Goal: Browse casually: Explore the website without a specific task or goal

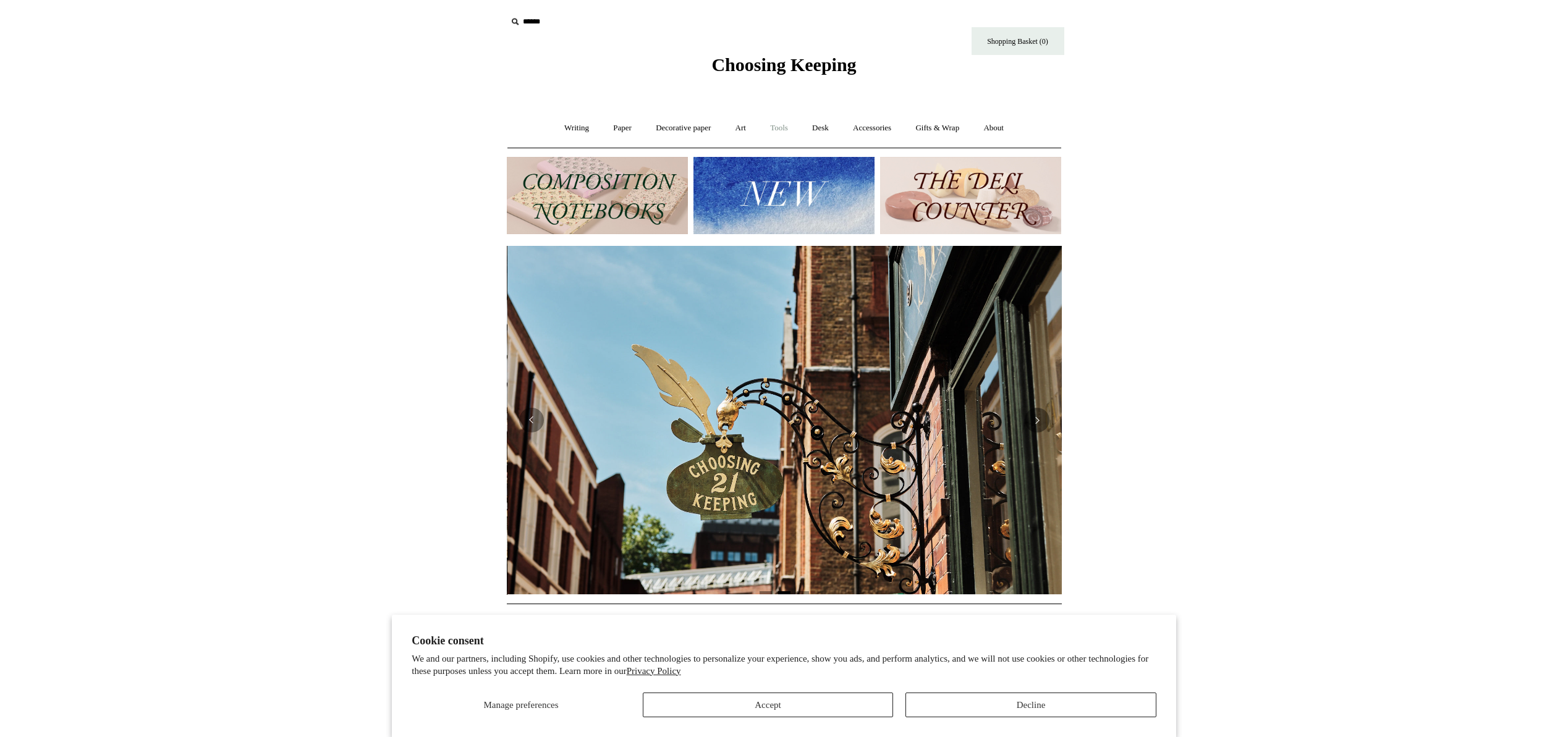
scroll to position [0, 555]
click at [576, 128] on link "Writing +" at bounding box center [576, 127] width 47 height 32
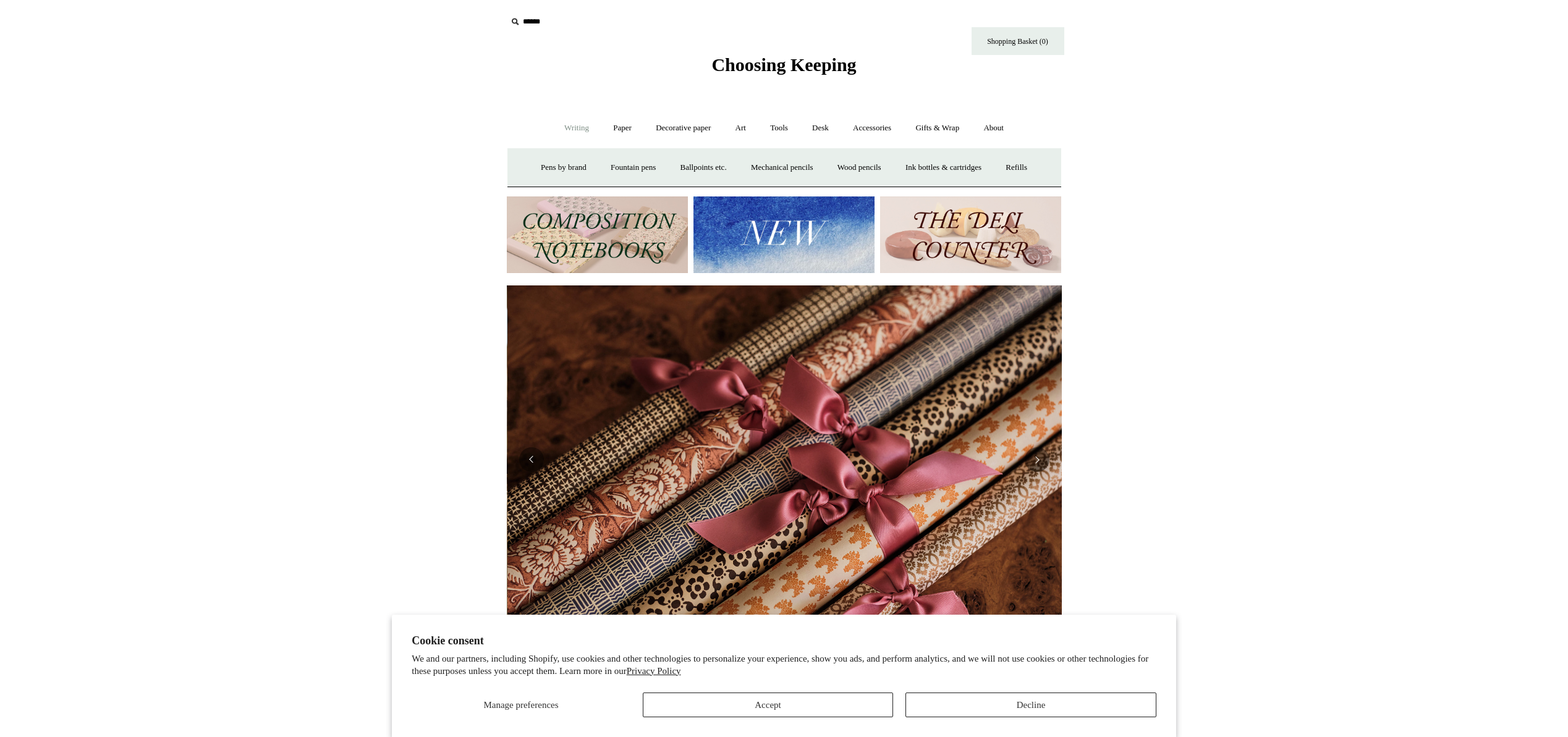
scroll to position [0, 1110]
click at [636, 166] on link "Fountain pens +" at bounding box center [632, 167] width 67 height 32
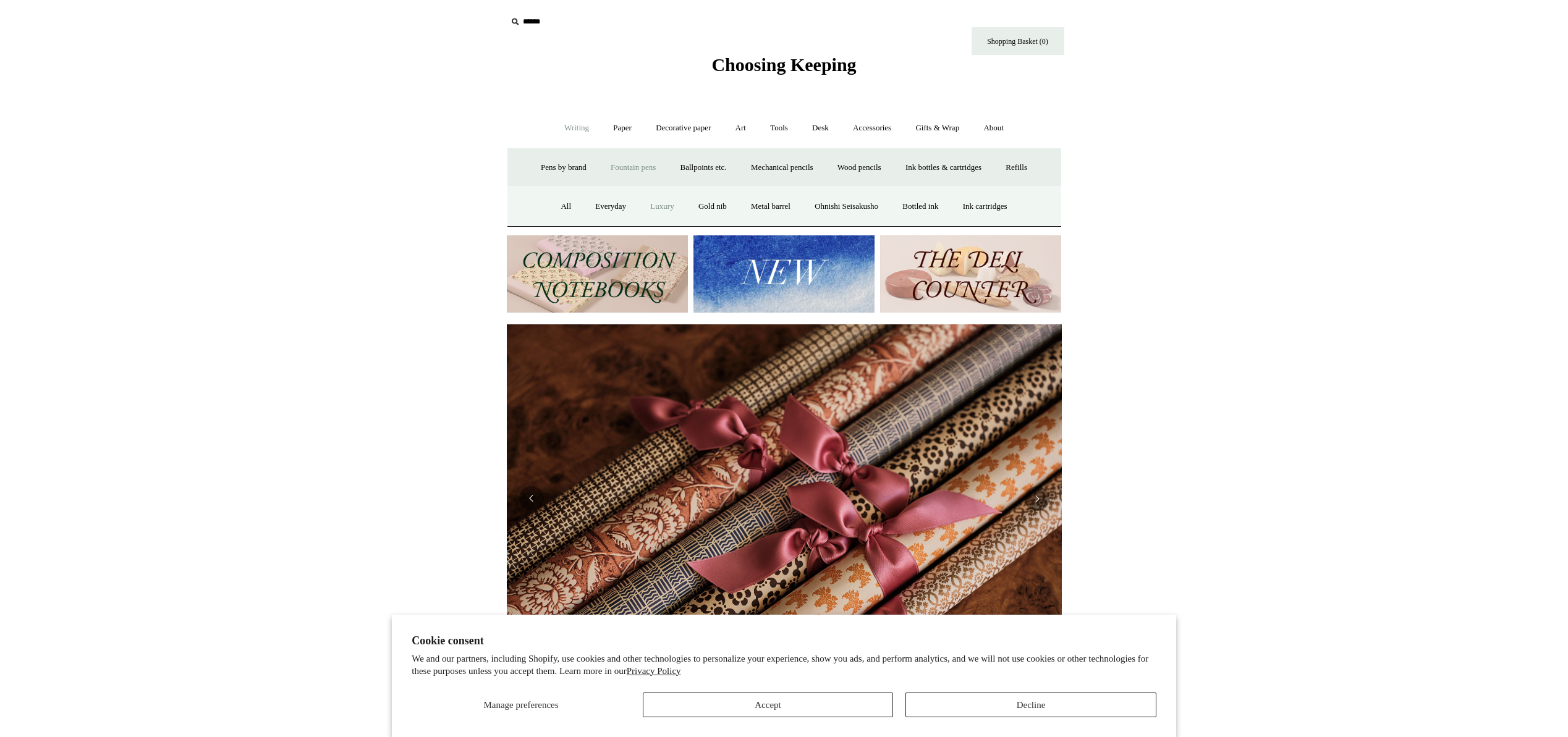
click at [658, 210] on link "Luxury" at bounding box center [662, 206] width 46 height 32
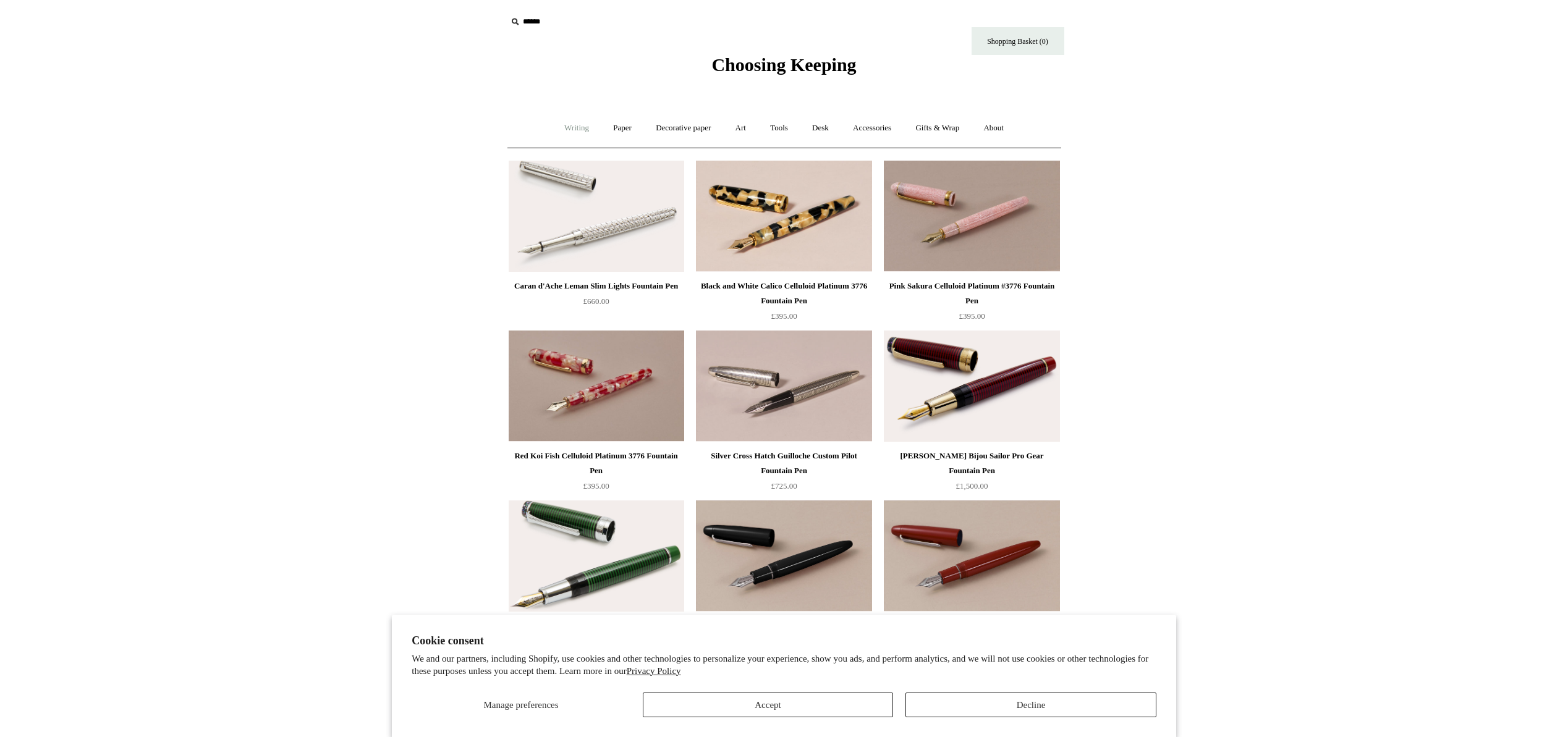
click at [566, 134] on link "Writing +" at bounding box center [576, 127] width 47 height 32
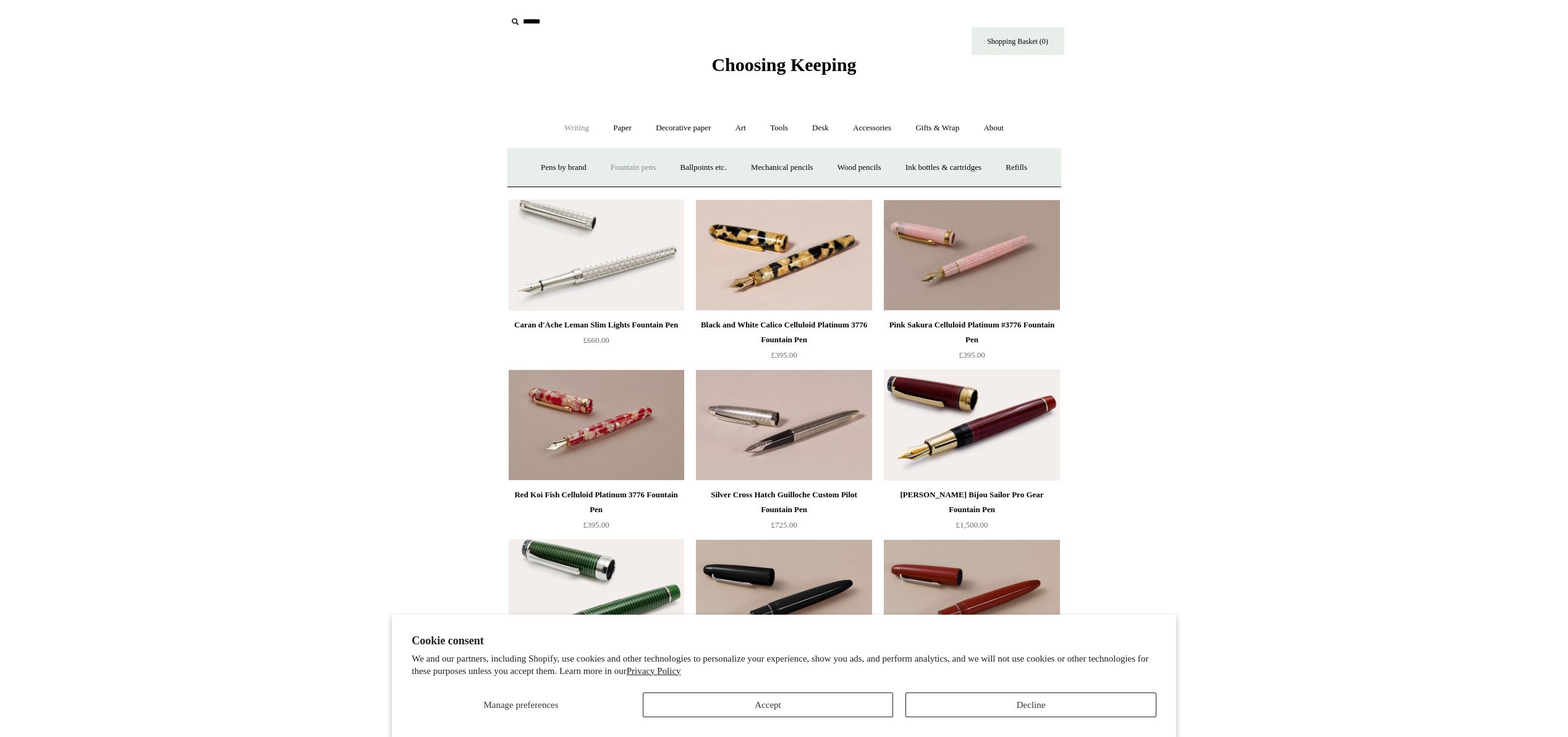
click at [618, 165] on link "Fountain pens +" at bounding box center [632, 167] width 67 height 32
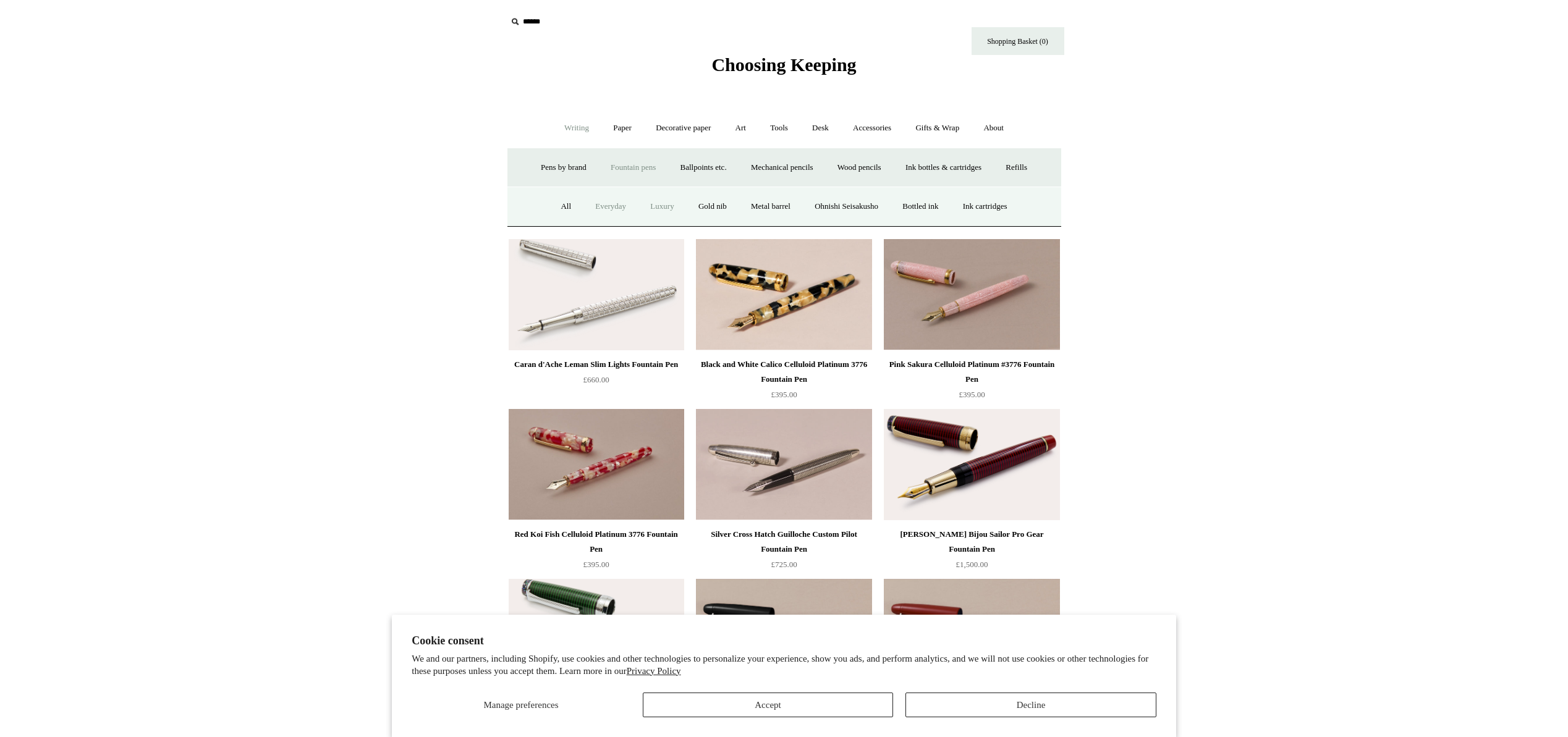
click at [603, 203] on link "Everyday" at bounding box center [610, 206] width 53 height 32
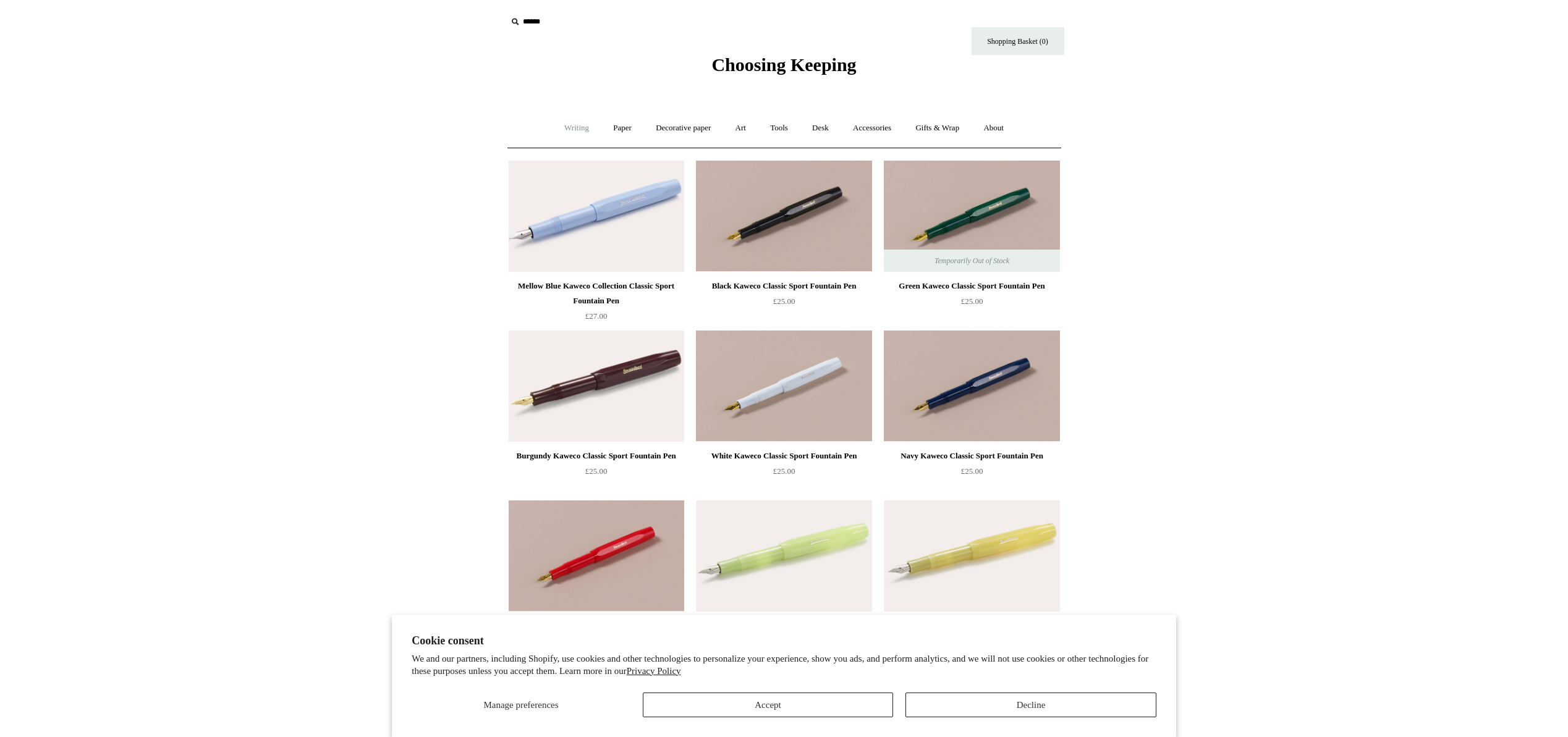
click at [568, 125] on link "Writing +" at bounding box center [576, 127] width 47 height 32
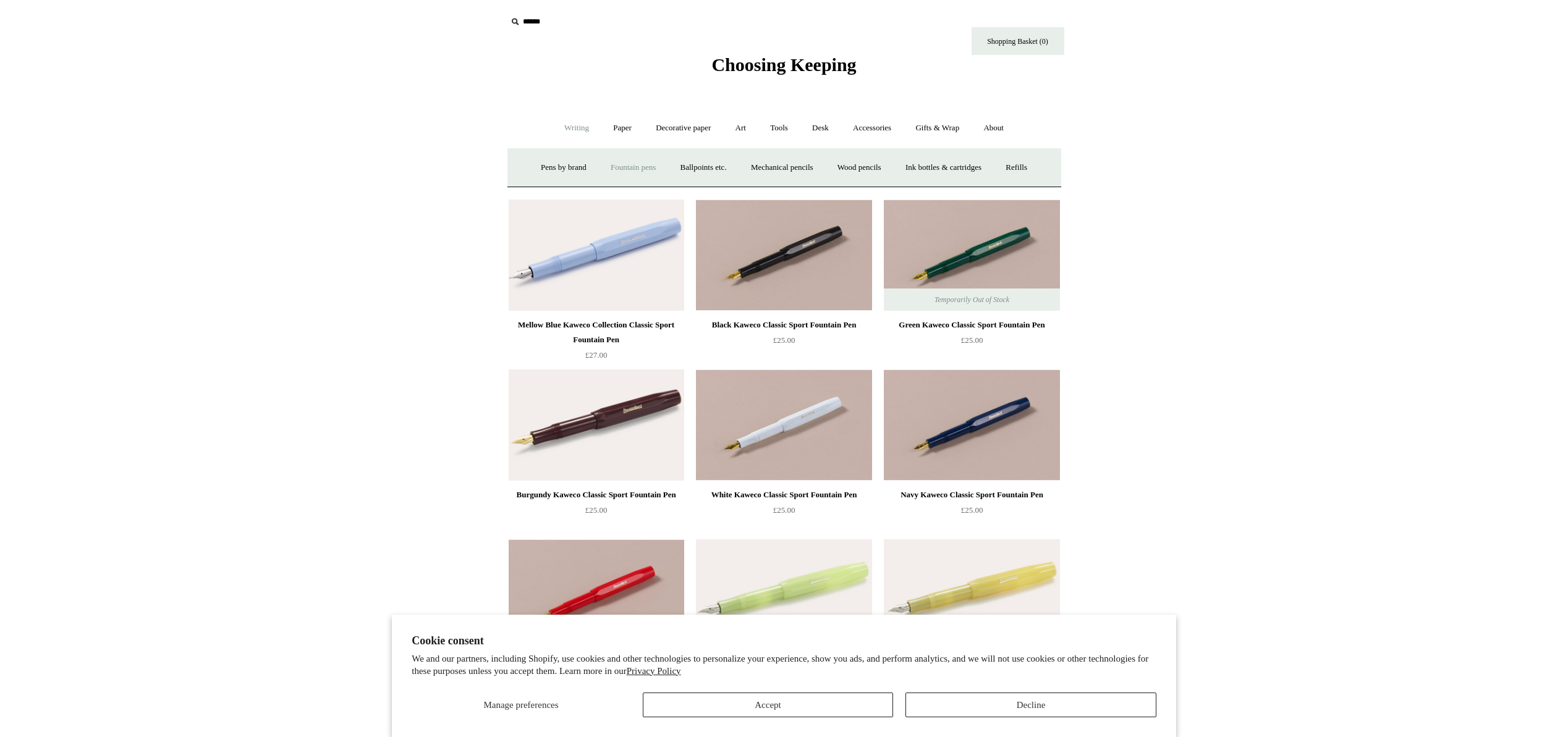
click at [606, 168] on link "Fountain pens +" at bounding box center [632, 167] width 67 height 32
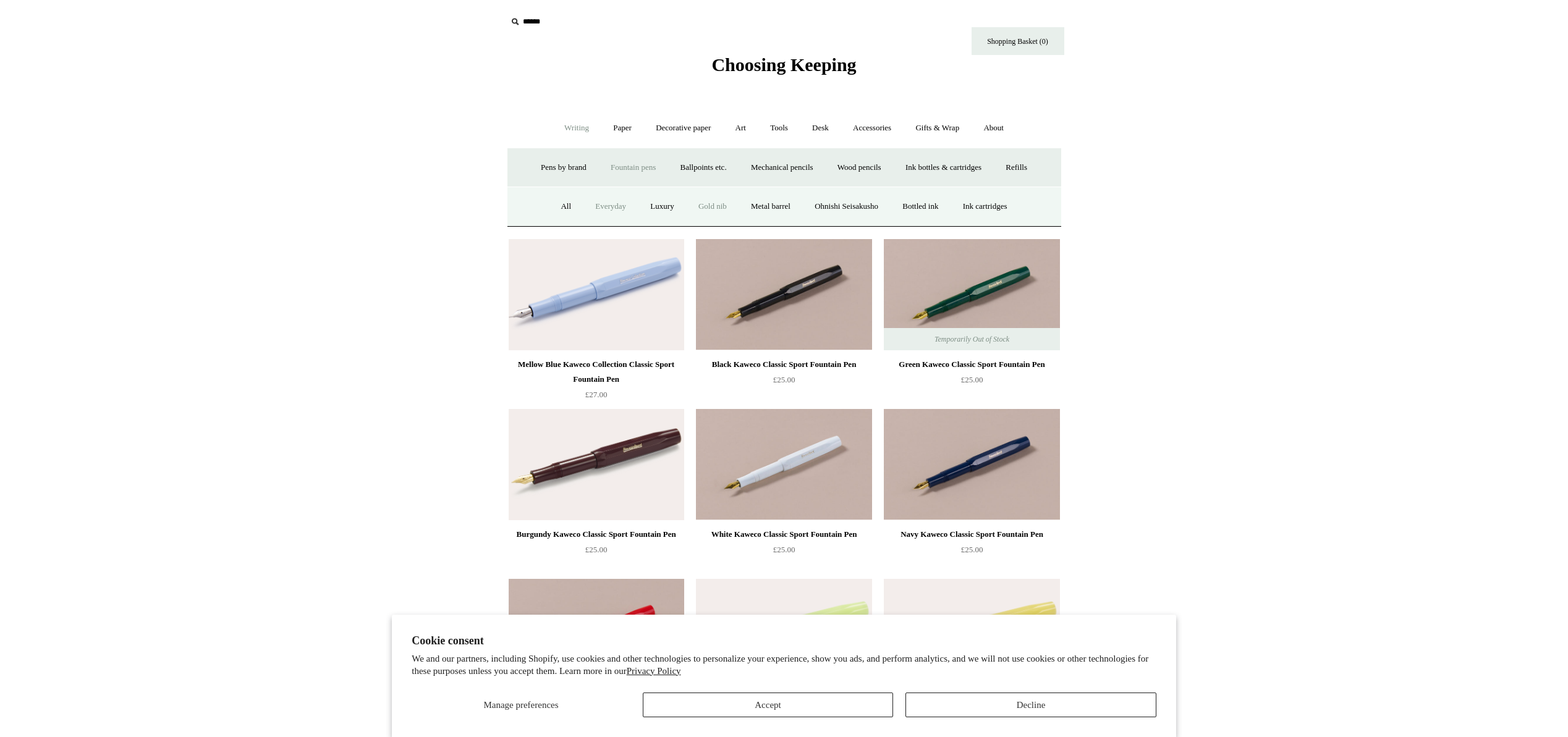
click at [699, 209] on link "Gold nib" at bounding box center [712, 206] width 51 height 32
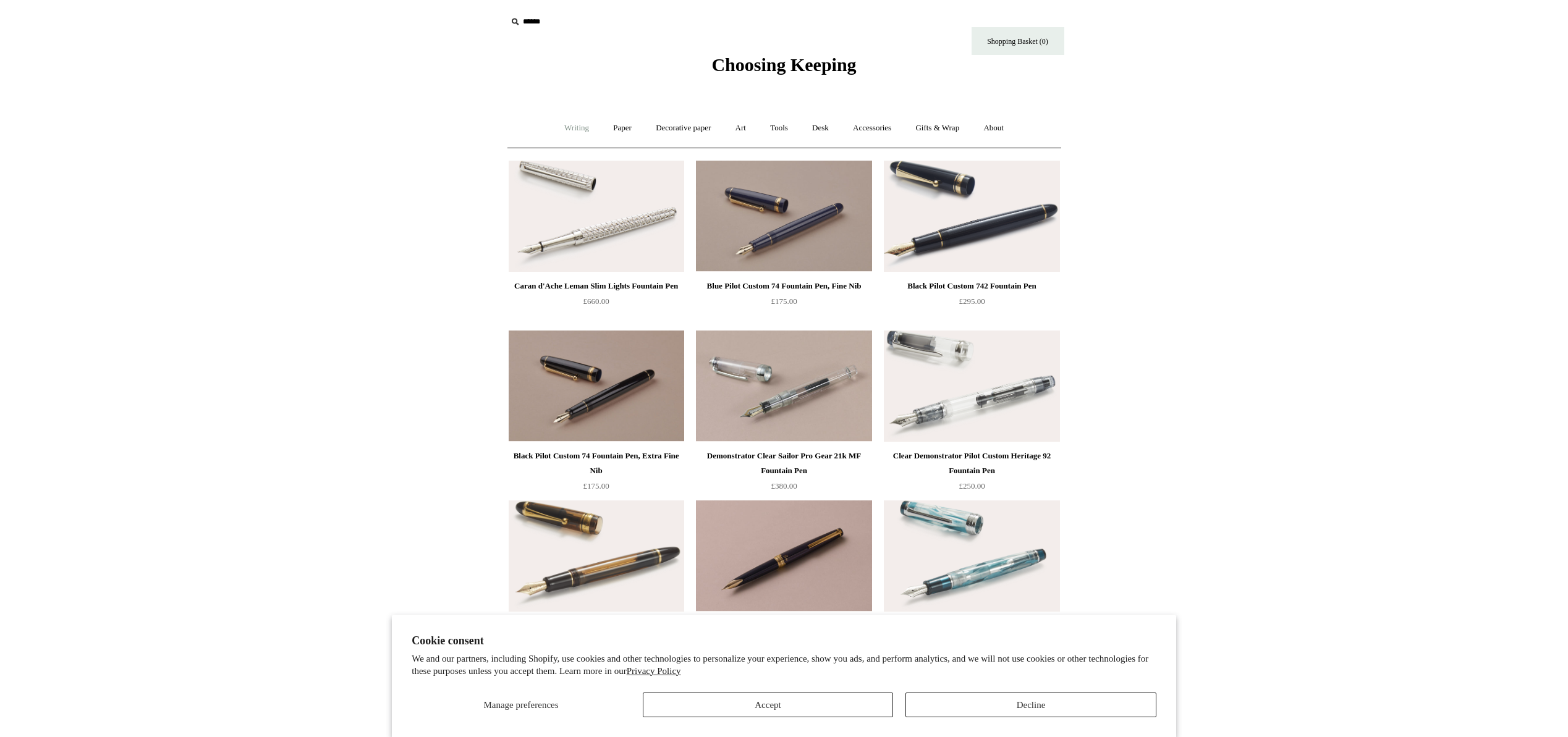
click at [564, 125] on link "Writing +" at bounding box center [576, 127] width 47 height 32
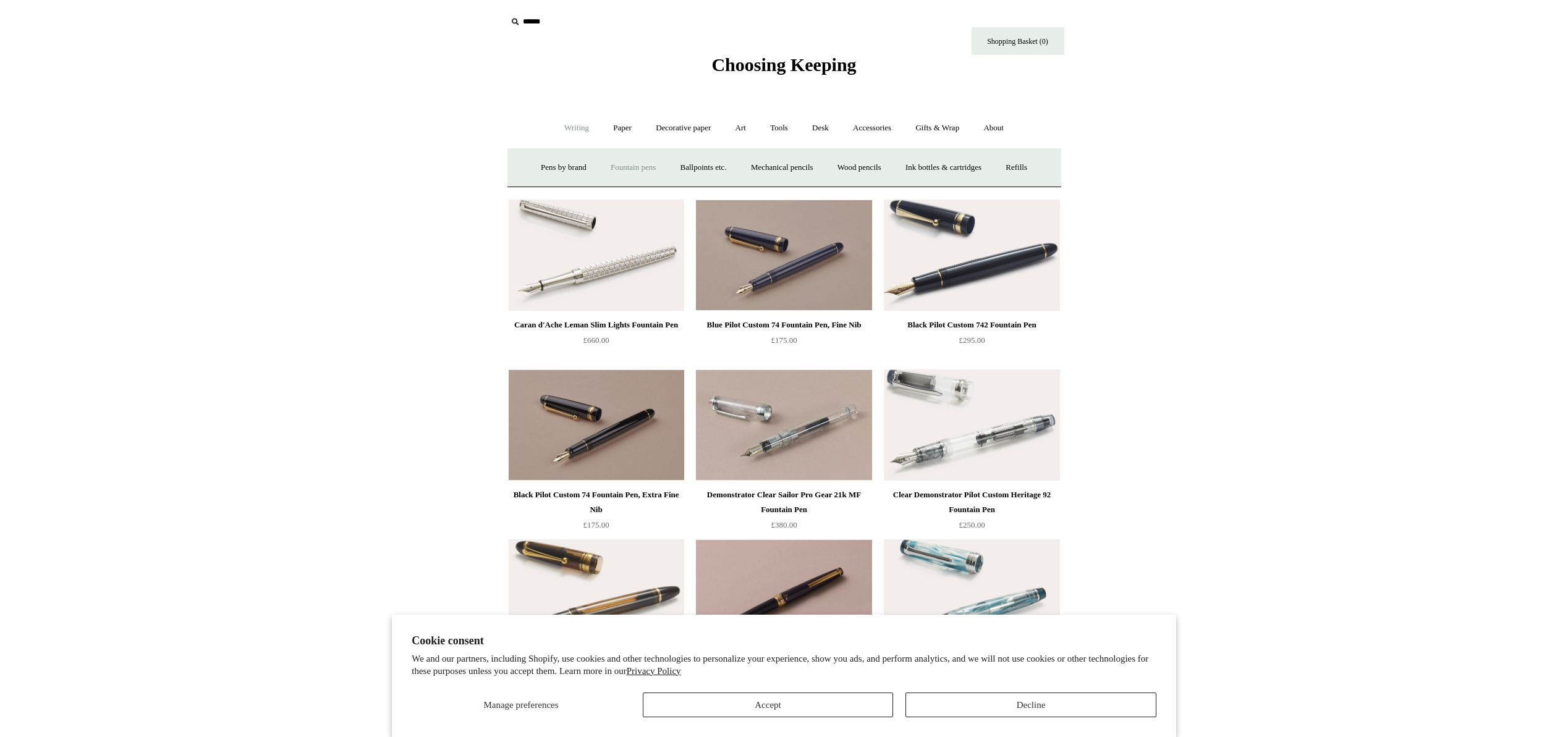
click at [611, 170] on link "Fountain pens +" at bounding box center [632, 167] width 67 height 32
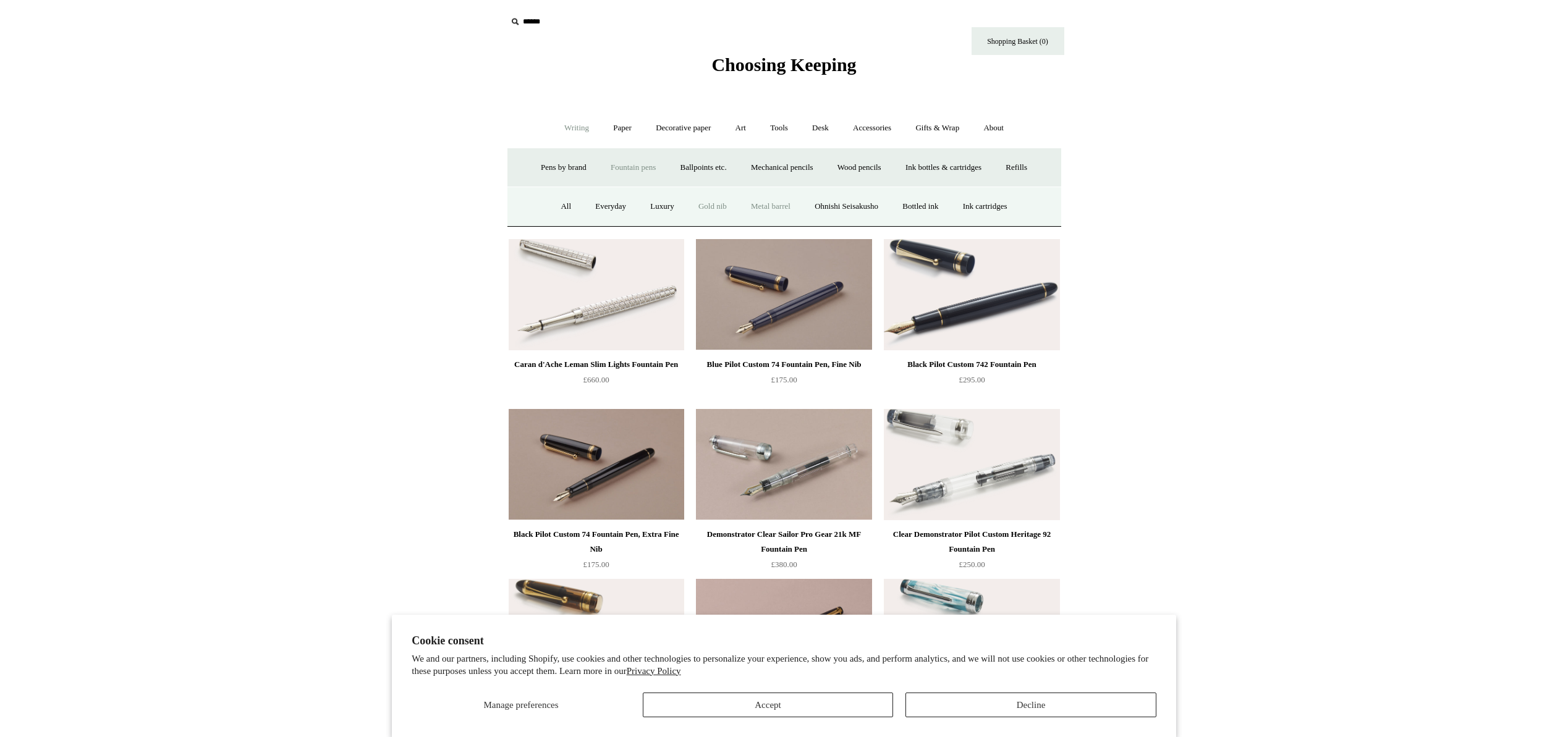
click at [774, 207] on link "Metal barrel" at bounding box center [771, 206] width 62 height 32
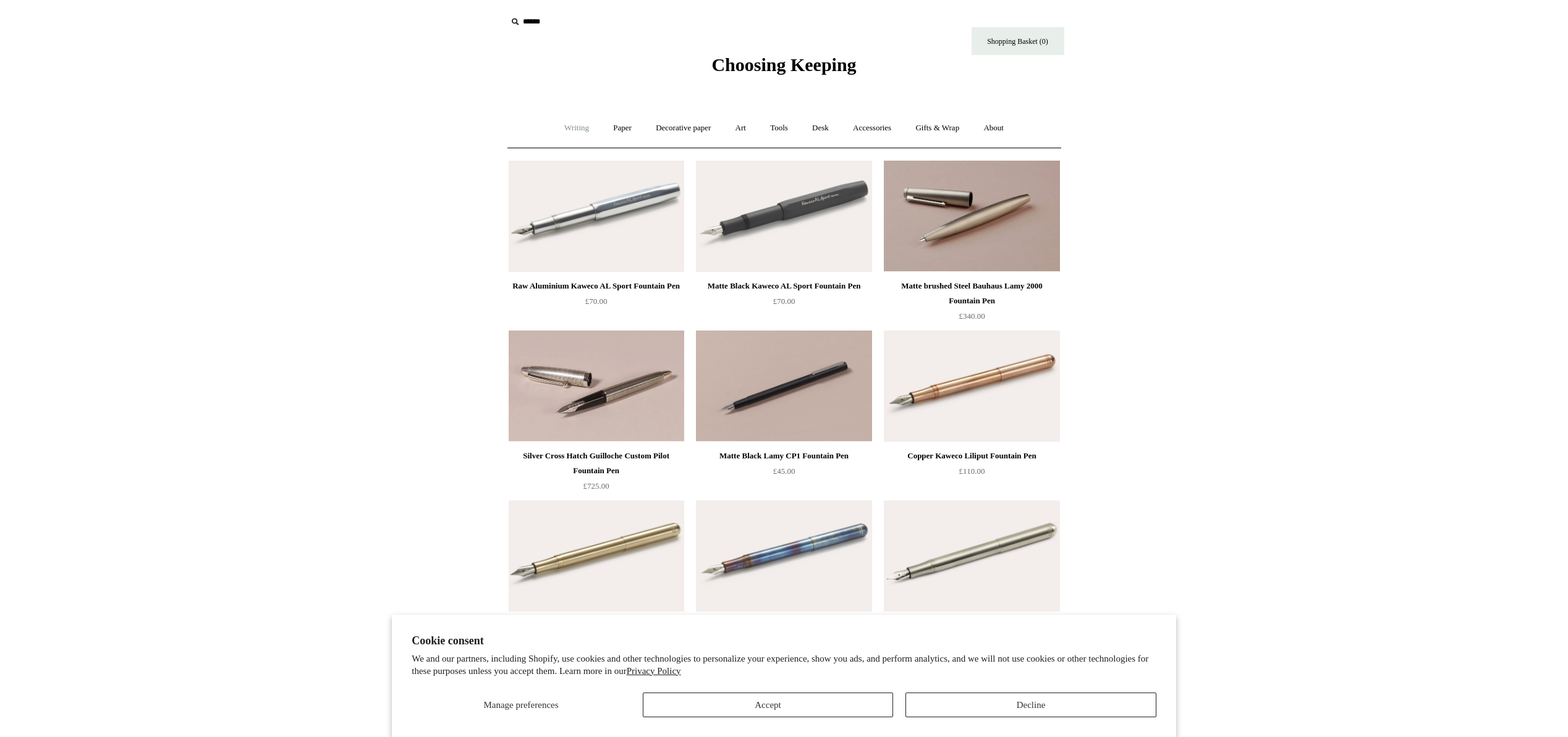
click at [579, 138] on link "Writing +" at bounding box center [576, 127] width 47 height 32
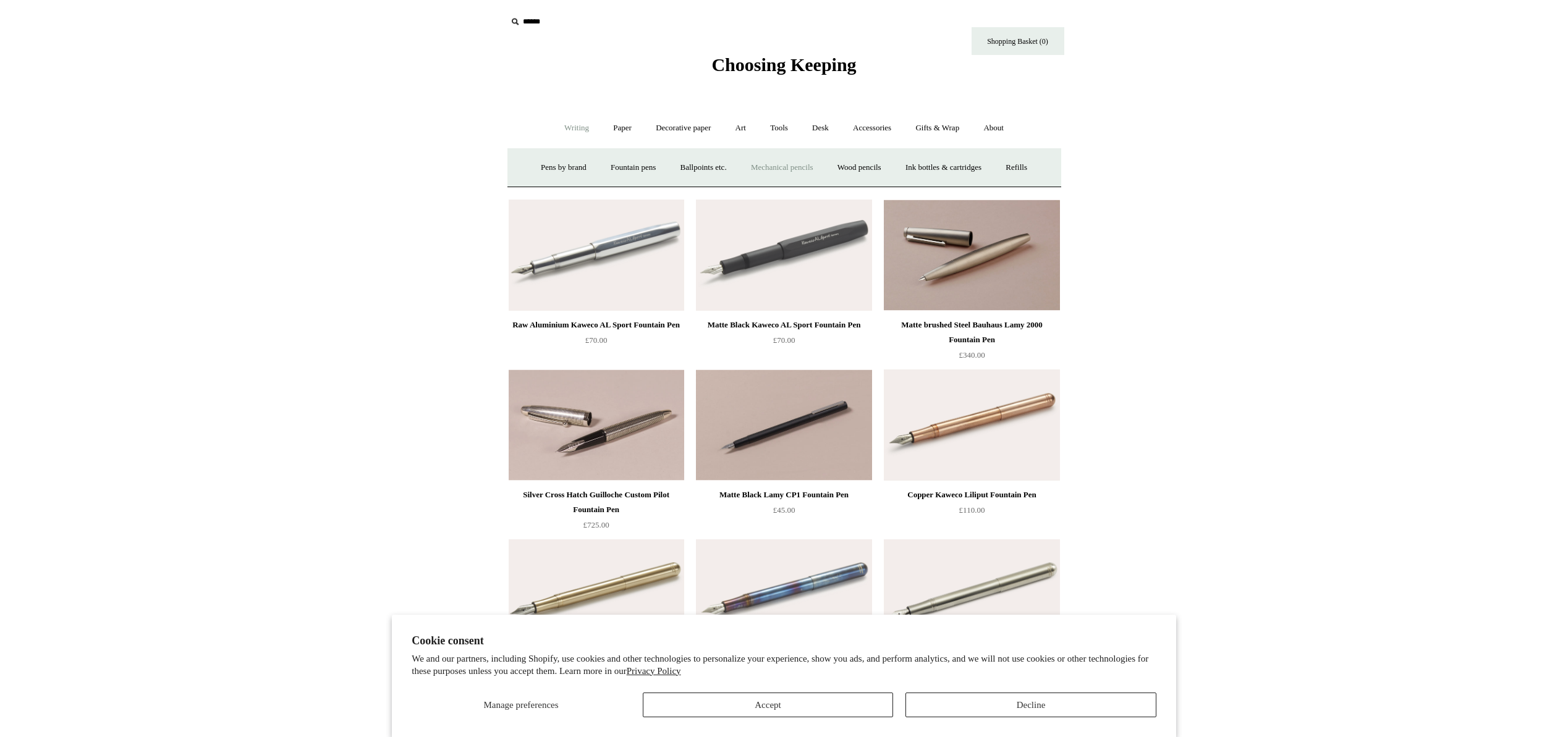
click at [811, 173] on link "Mechanical pencils +" at bounding box center [782, 167] width 85 height 32
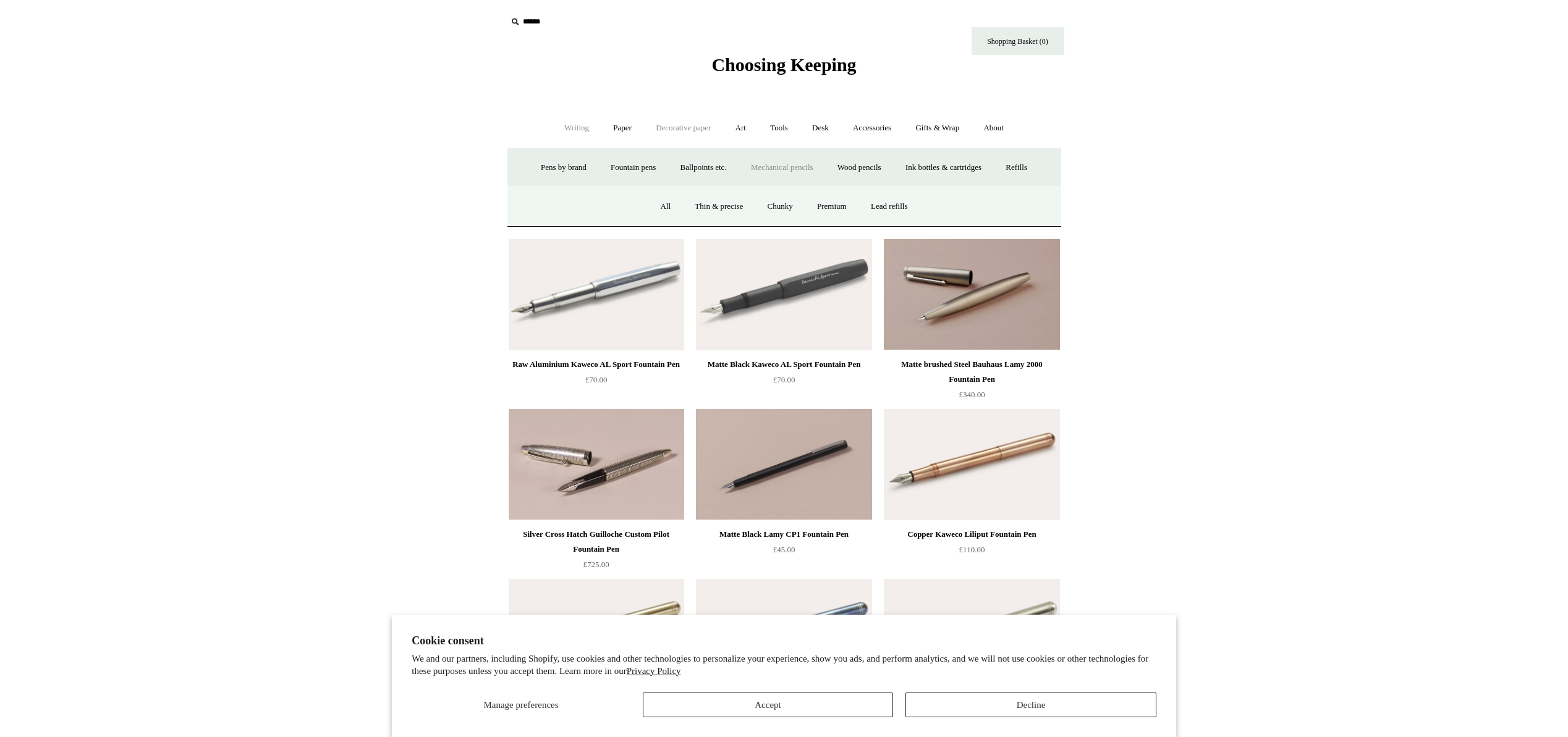
click at [682, 128] on link "Decorative paper +" at bounding box center [683, 127] width 78 height 32
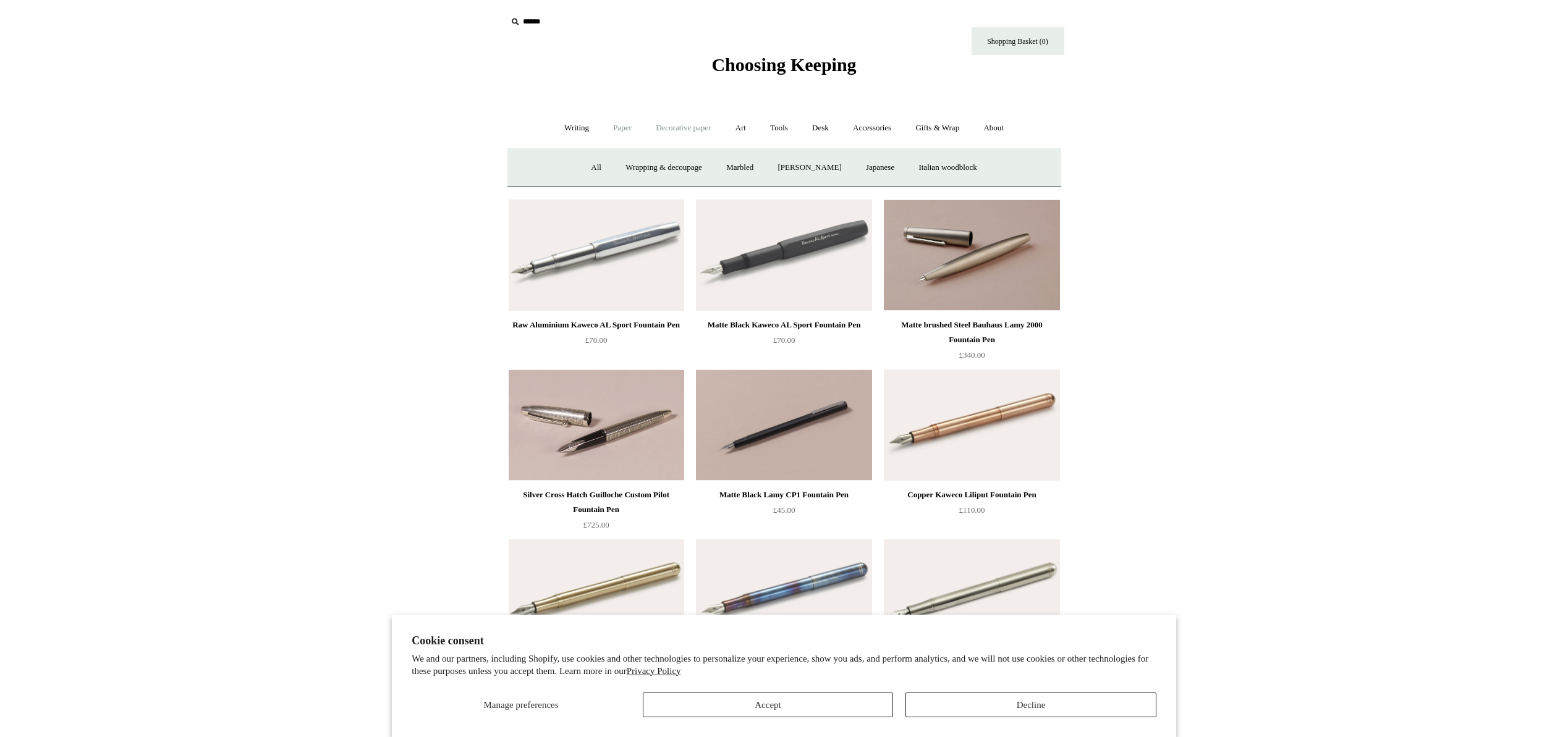
click at [616, 129] on link "Paper +" at bounding box center [622, 127] width 41 height 32
click at [924, 170] on link "Writing paper and envelopes +" at bounding box center [928, 167] width 114 height 32
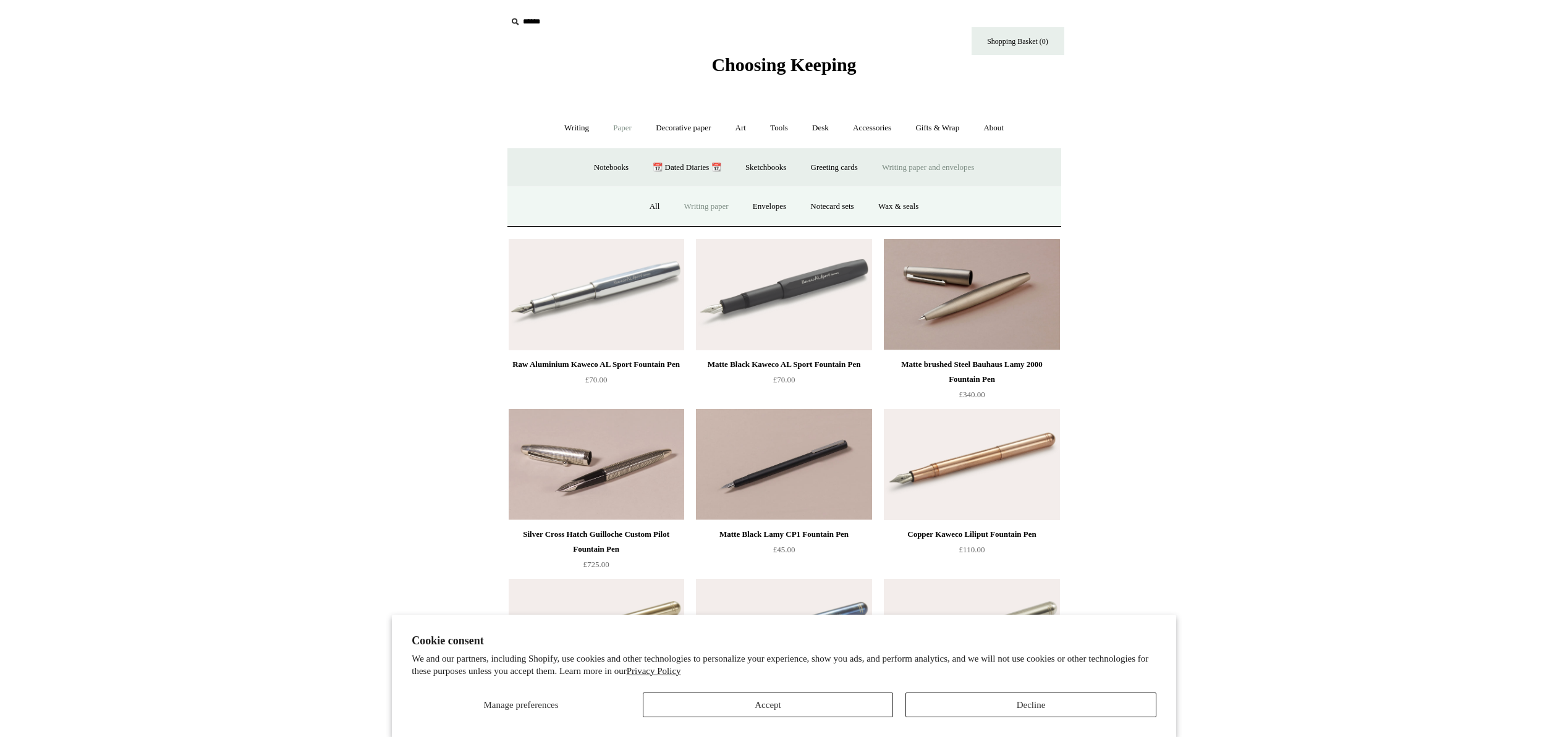
click at [720, 211] on link "Writing paper" at bounding box center [706, 206] width 66 height 32
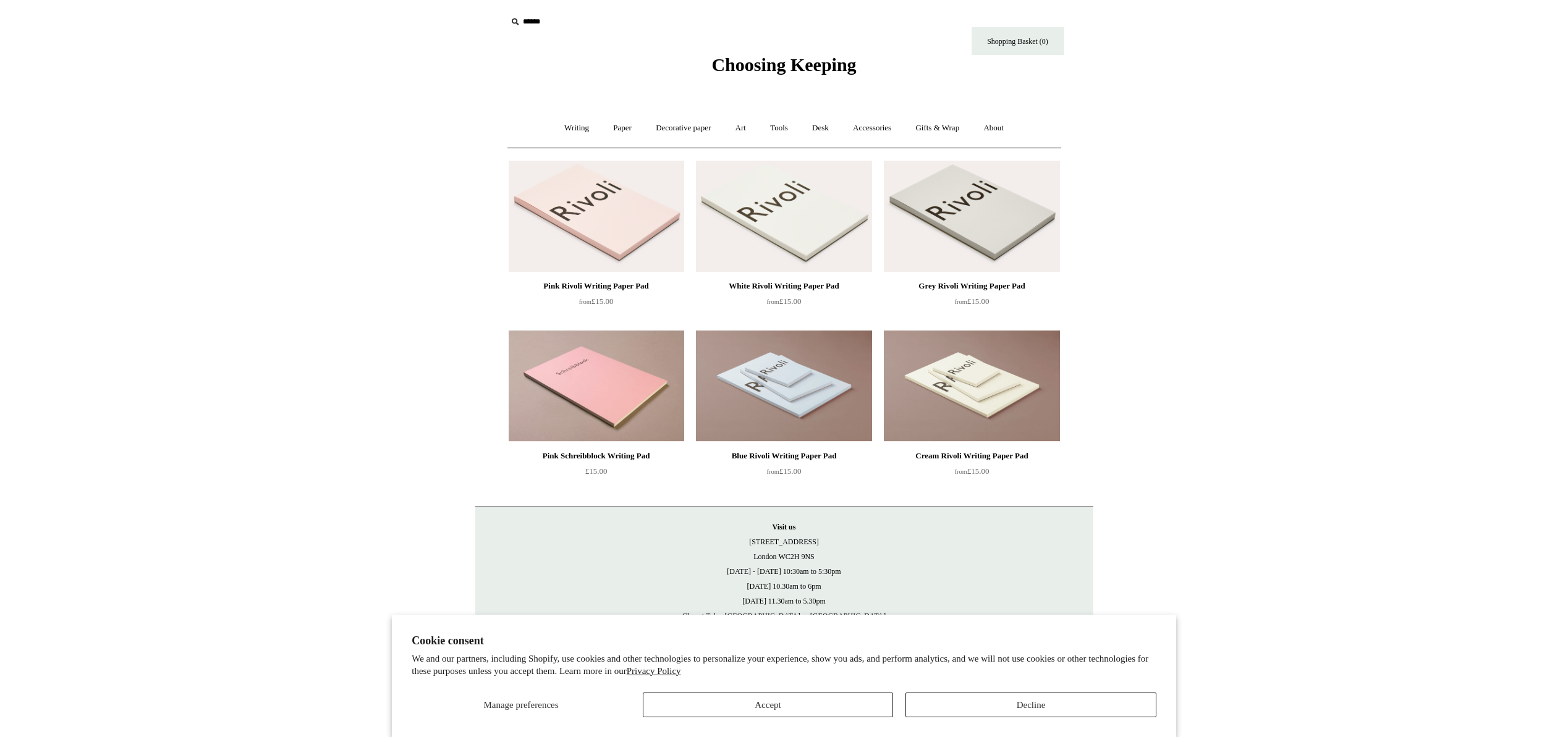
click at [761, 259] on img at bounding box center [784, 216] width 176 height 112
click at [749, 132] on link "Art +" at bounding box center [740, 127] width 32 height 32
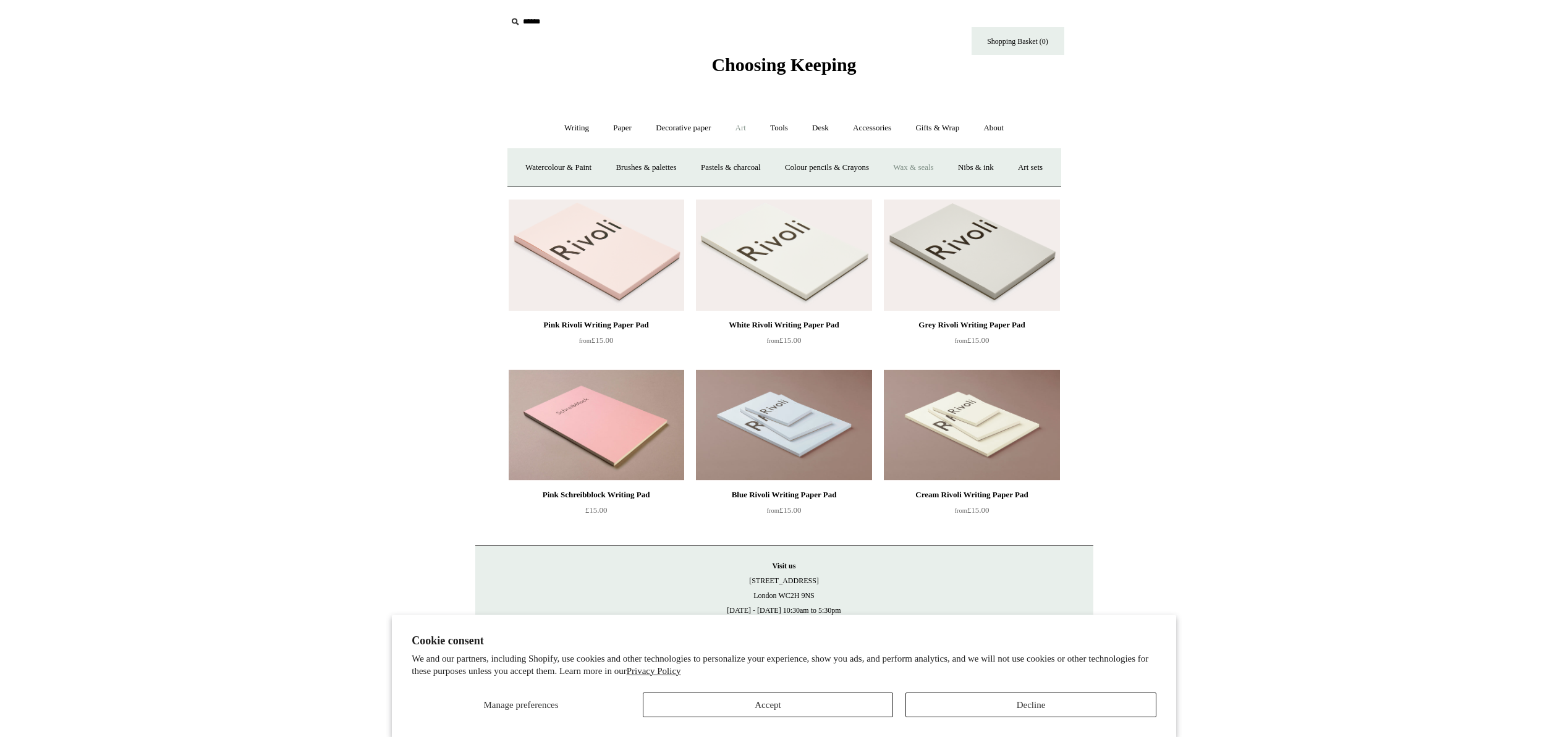
click at [940, 165] on link "Wax & seals" at bounding box center [913, 167] width 63 height 32
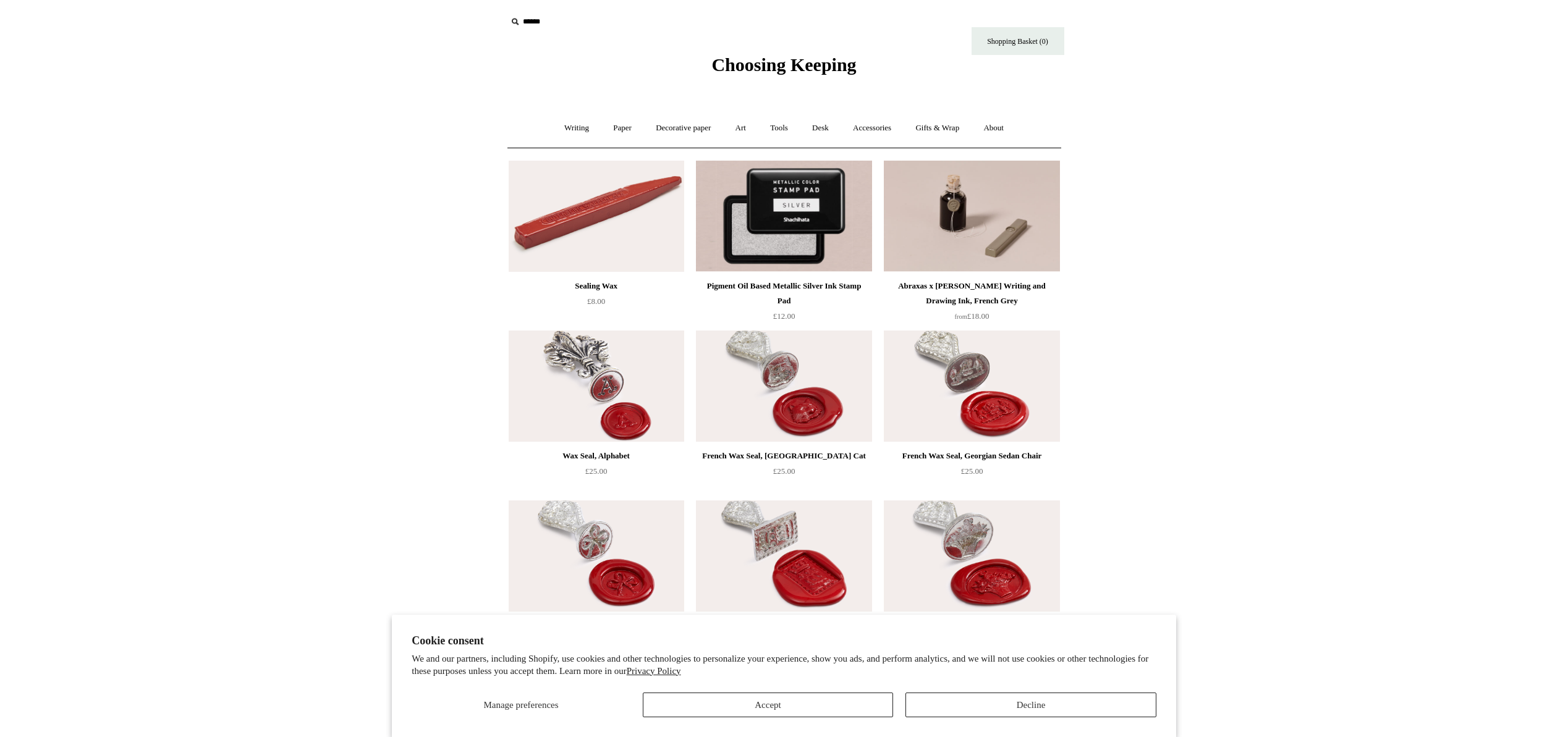
click at [806, 249] on img at bounding box center [784, 216] width 176 height 112
click at [519, 234] on img at bounding box center [597, 216] width 176 height 112
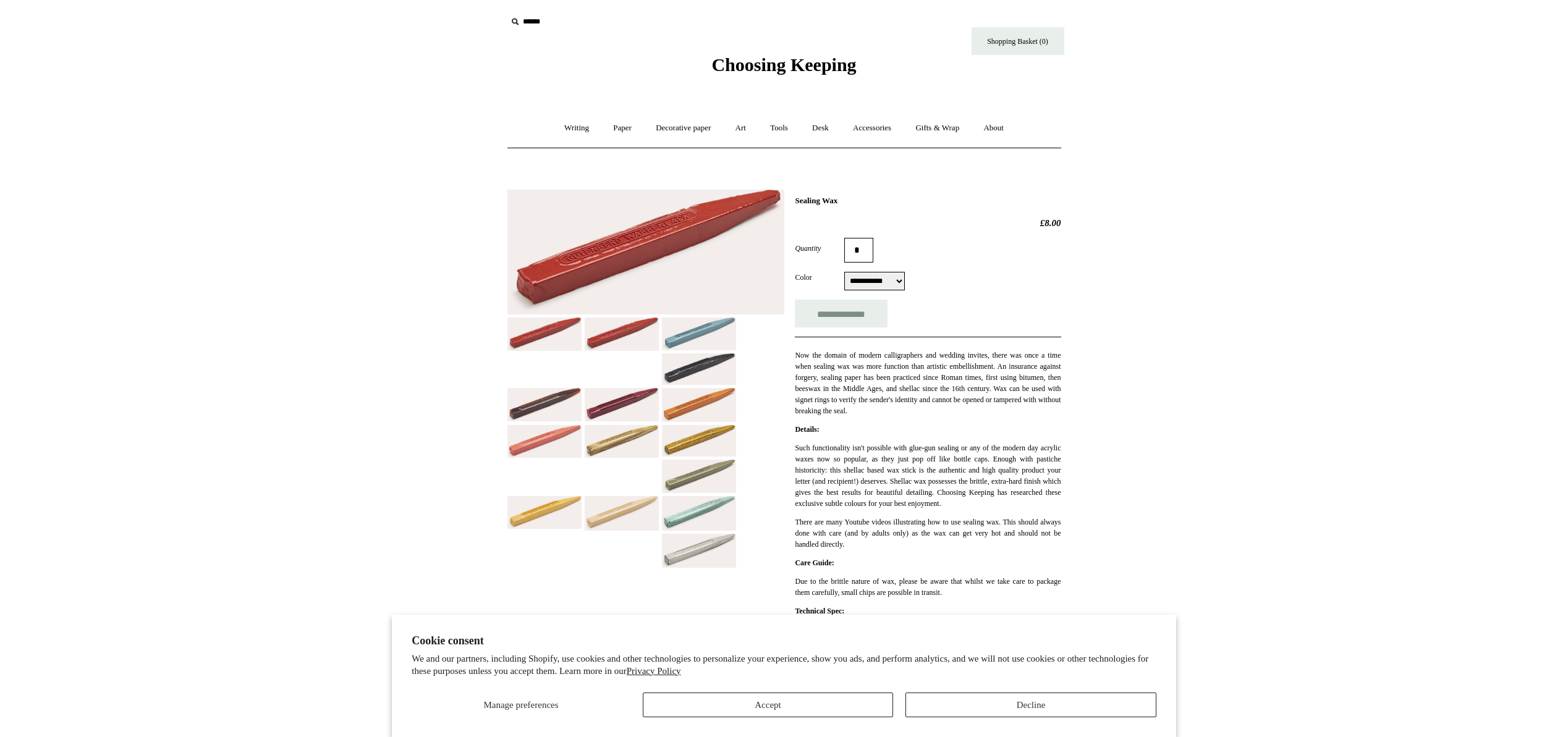
click at [881, 284] on select "**********" at bounding box center [874, 281] width 61 height 18
select select "*********"
click at [844, 273] on select "**********" at bounding box center [874, 281] width 61 height 18
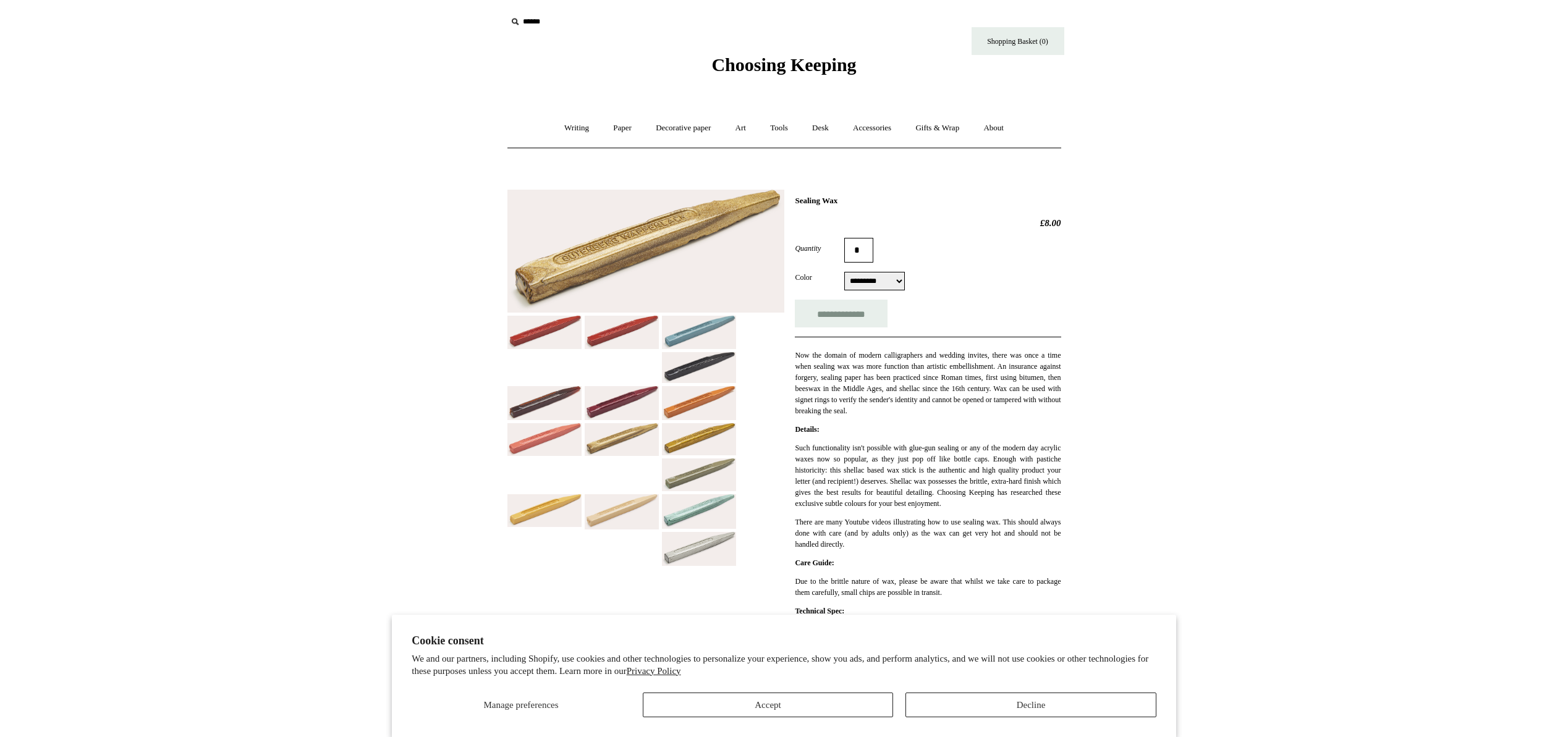
click at [887, 280] on select "**********" at bounding box center [874, 281] width 61 height 18
click at [688, 128] on link "Decorative paper +" at bounding box center [683, 127] width 78 height 32
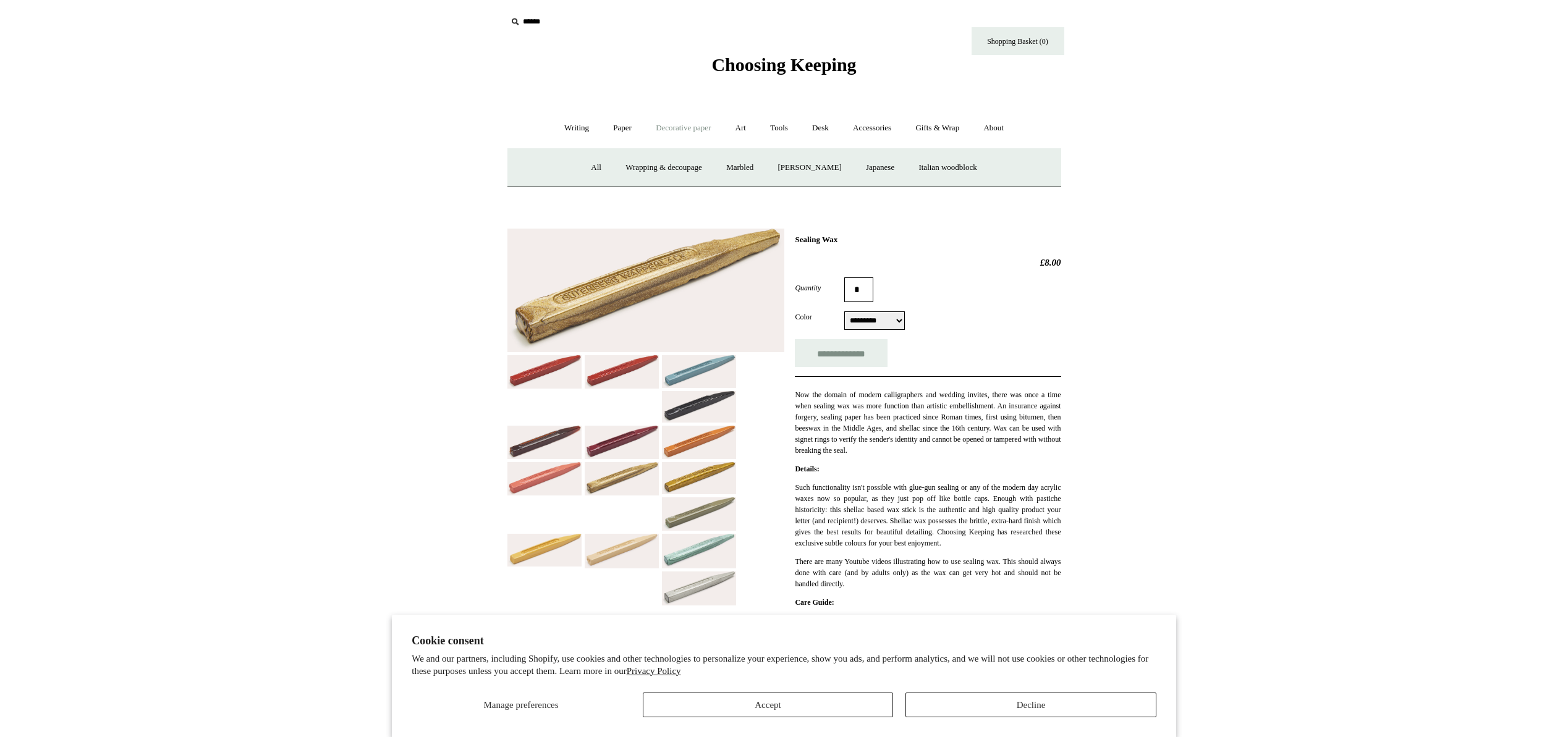
click at [688, 128] on link "Decorative paper -" at bounding box center [683, 127] width 78 height 32
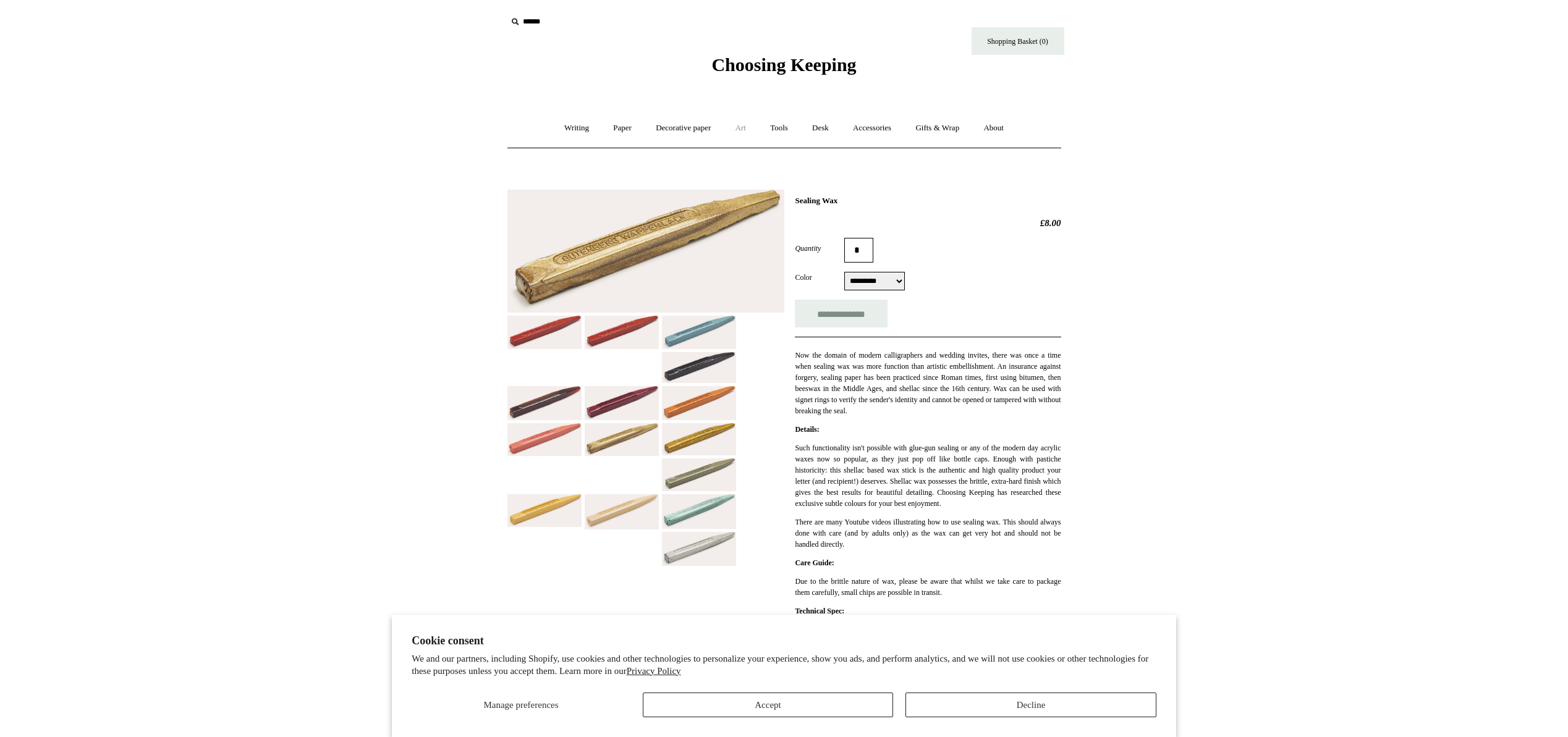
click at [738, 125] on link "Art +" at bounding box center [740, 127] width 32 height 32
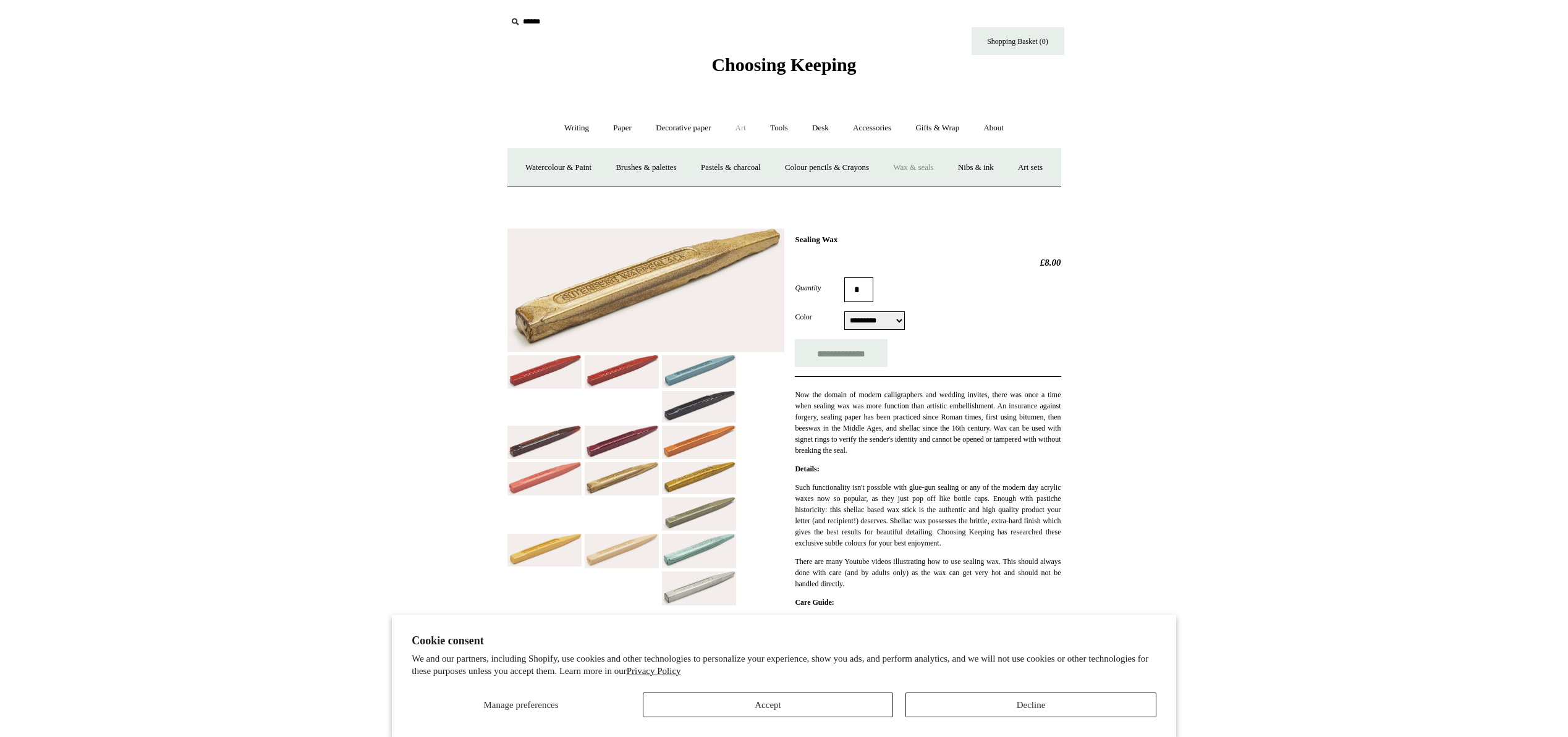
click at [738, 125] on link "Art -" at bounding box center [740, 127] width 32 height 32
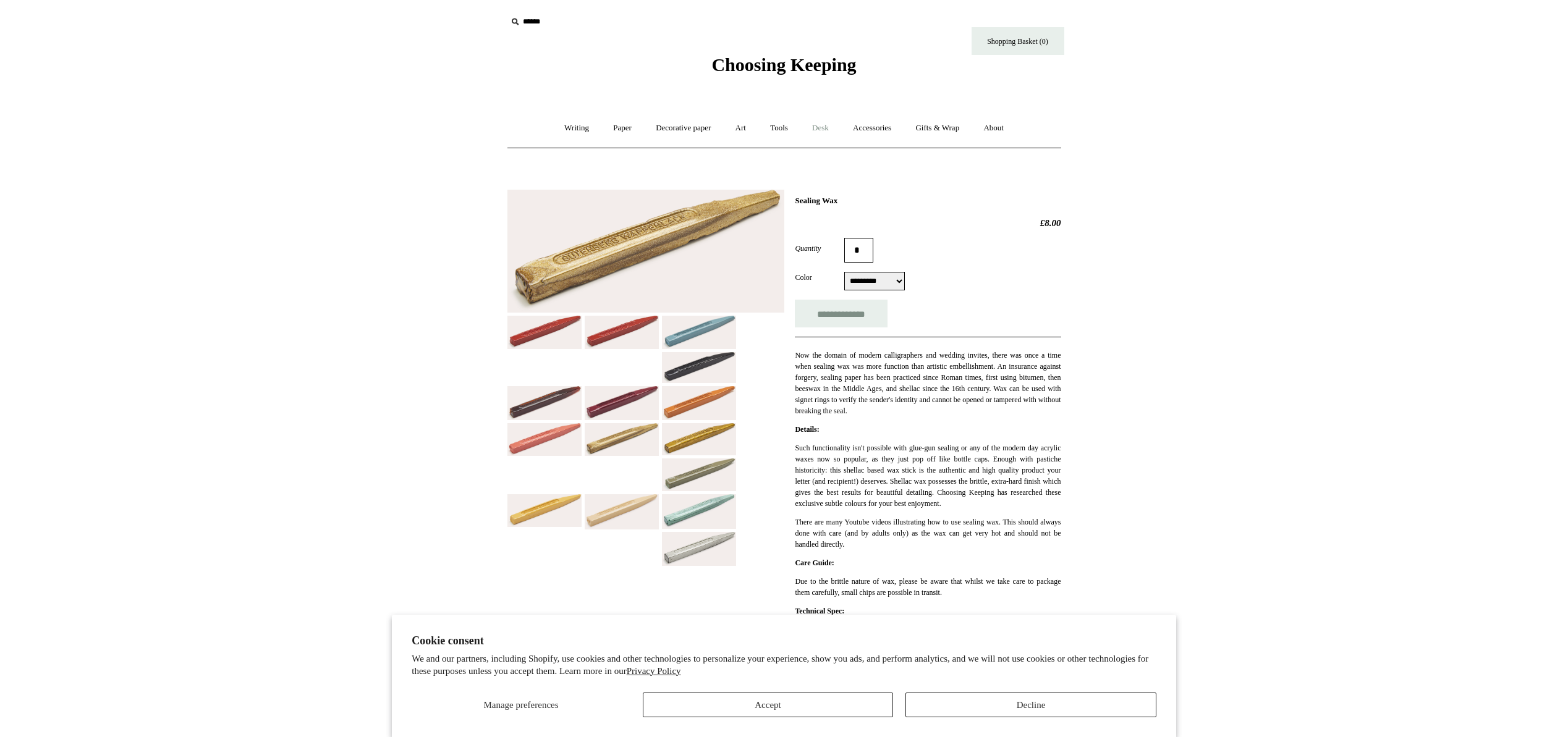
click at [833, 130] on link "Desk +" at bounding box center [820, 127] width 39 height 32
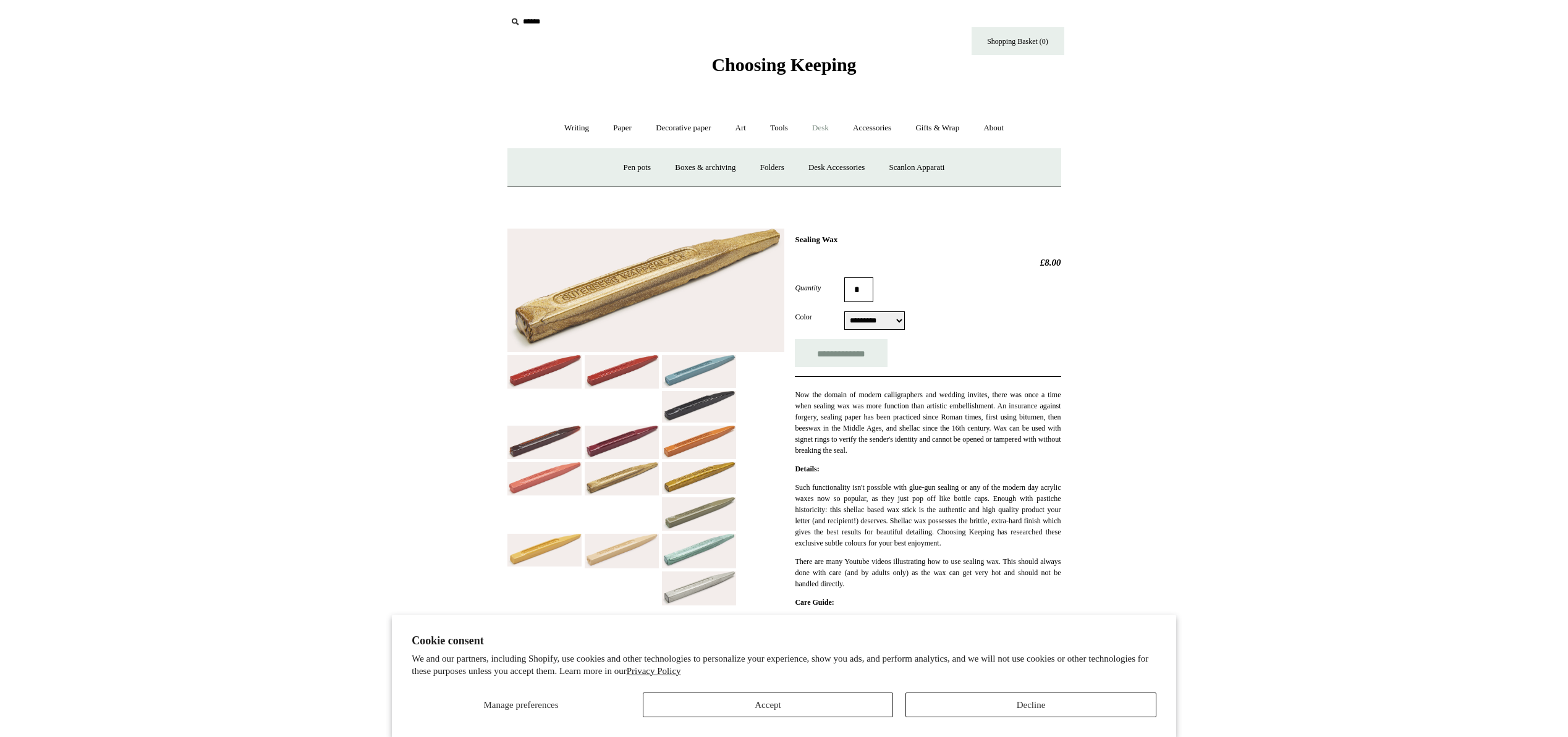
click at [833, 130] on link "Desk -" at bounding box center [820, 127] width 39 height 32
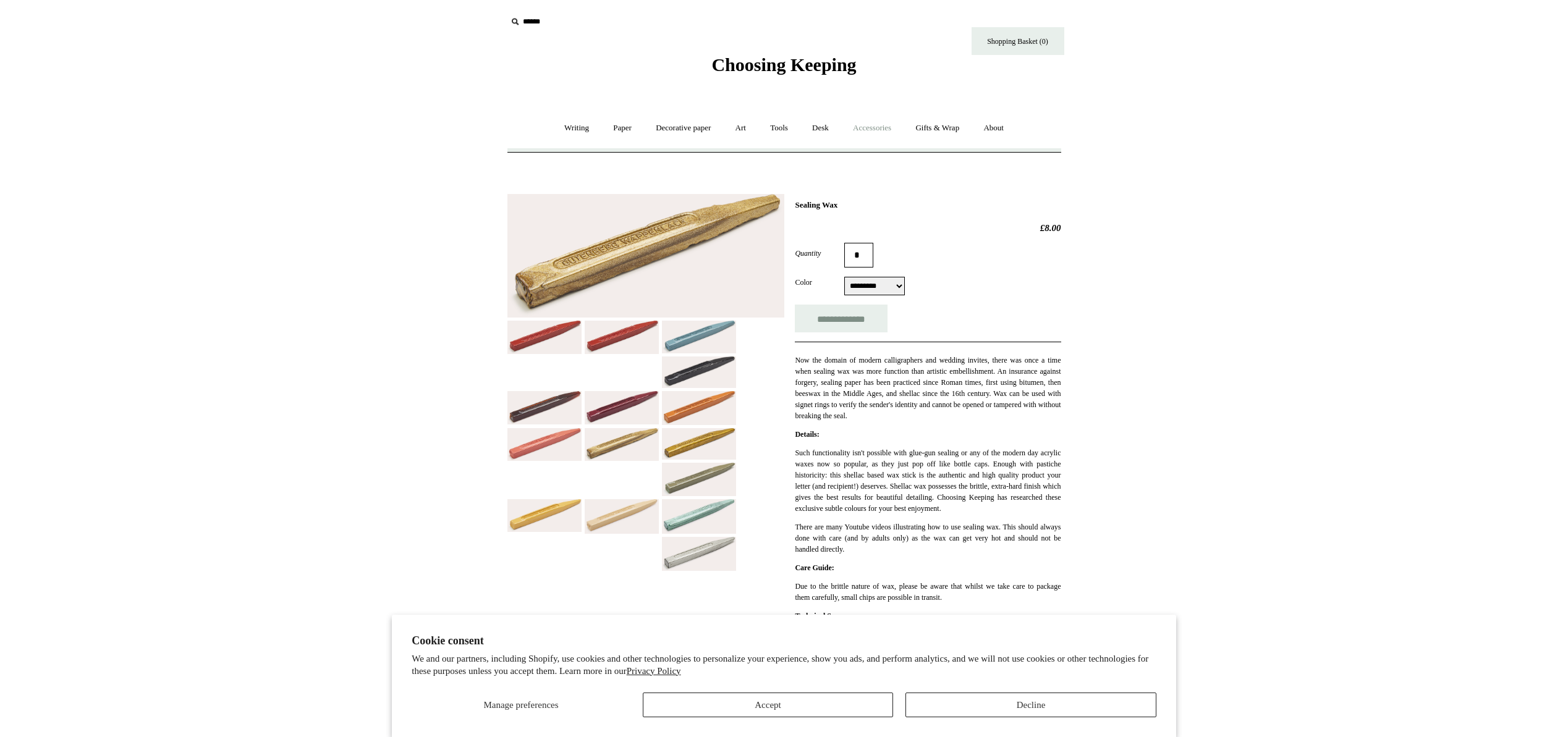
click at [859, 129] on link "Accessories +" at bounding box center [871, 127] width 61 height 32
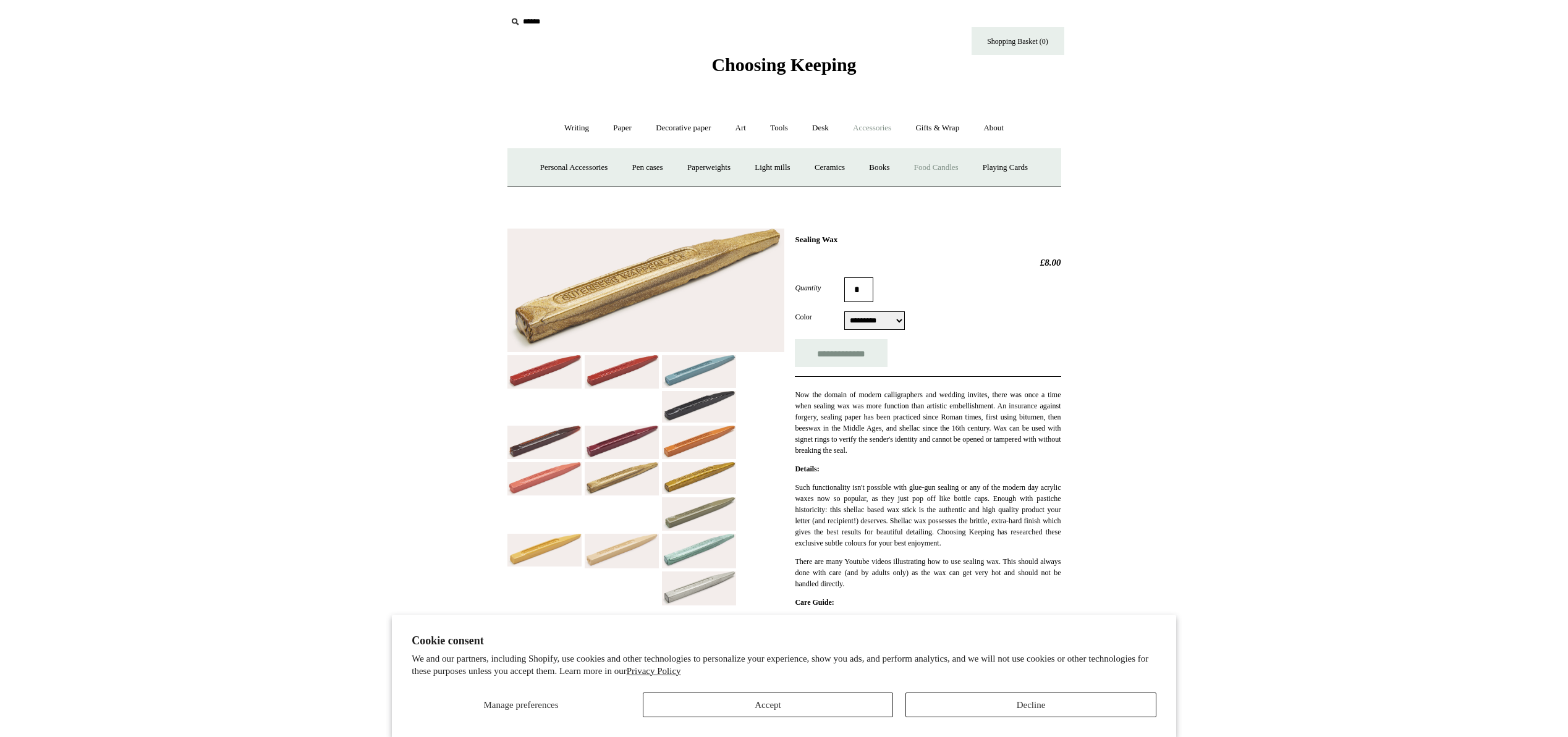
click at [945, 168] on link "Food Candles" at bounding box center [936, 167] width 66 height 32
